Goal: Information Seeking & Learning: Find specific fact

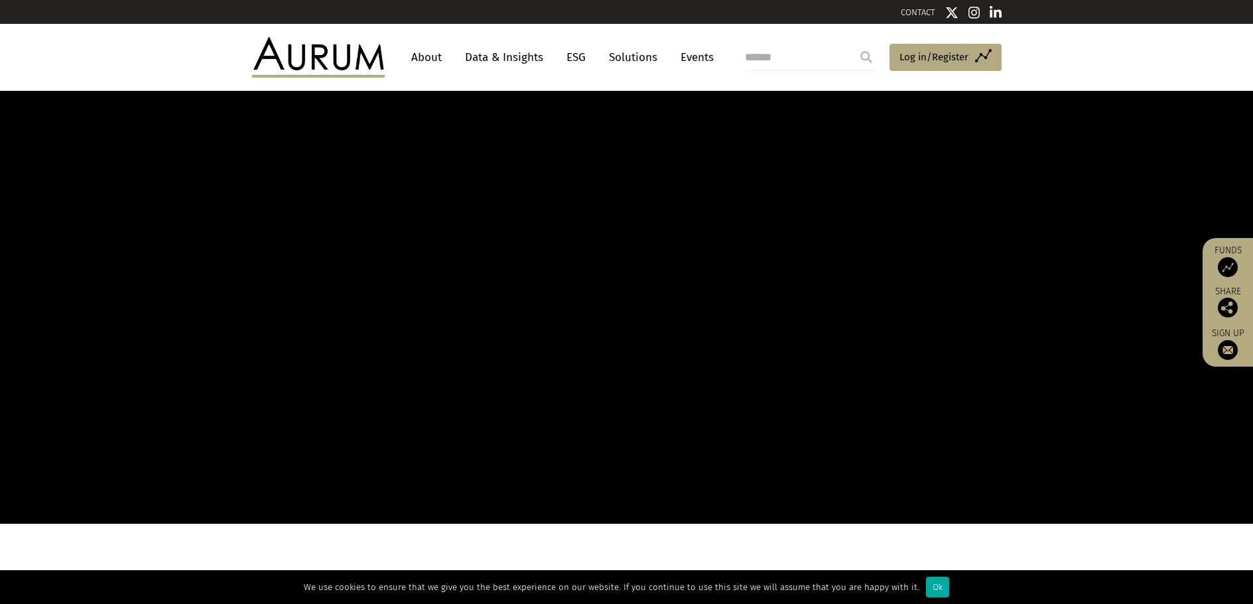
click at [867, 51] on input "submit" at bounding box center [866, 57] width 27 height 27
click at [778, 59] on input "search" at bounding box center [809, 57] width 133 height 27
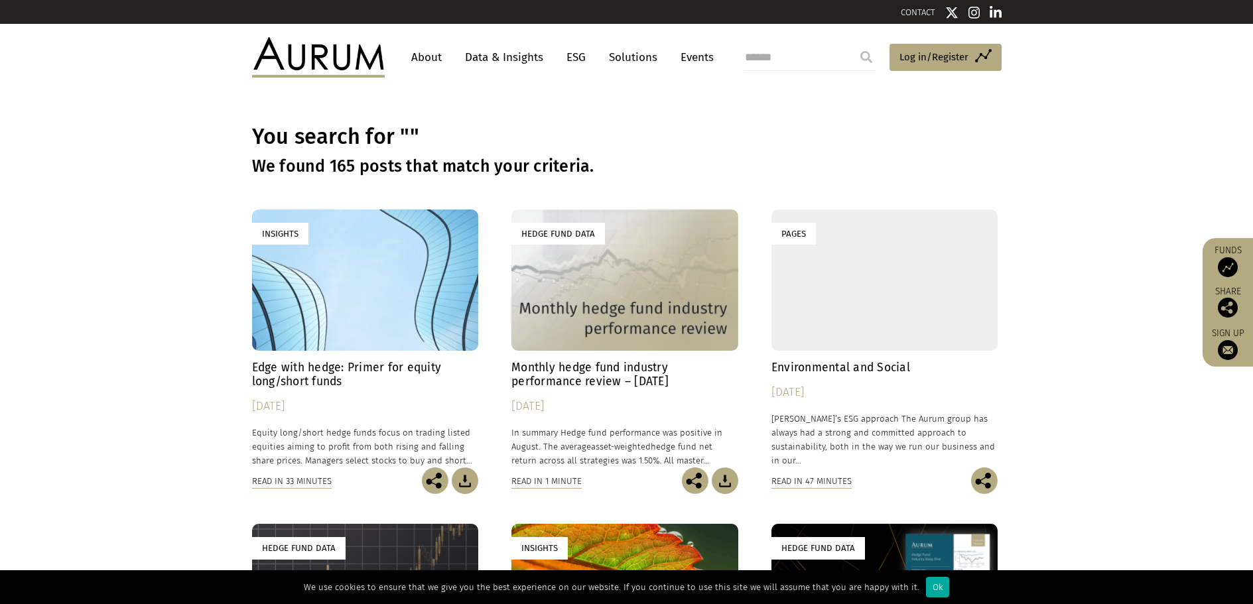
drag, startPoint x: 0, startPoint y: 0, endPoint x: 778, endPoint y: 59, distance: 780.7
click at [778, 59] on input "search" at bounding box center [809, 57] width 133 height 27
type input "**********"
click at [853, 44] on input "submit" at bounding box center [866, 57] width 27 height 27
